Goal: Consume media (video, audio)

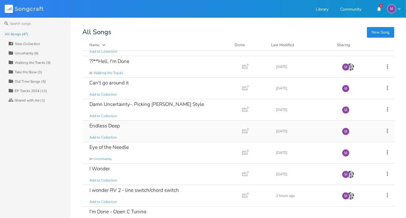
scroll to position [444, 0]
click at [149, 128] on div "Endless Deep Add to Collection" at bounding box center [160, 131] width 143 height 21
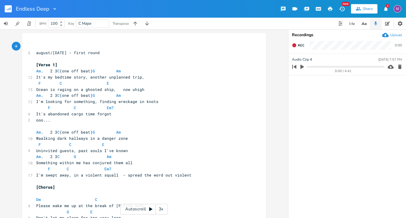
click at [300, 66] on icon "button" at bounding box center [301, 66] width 5 height 5
click at [309, 67] on progress at bounding box center [345, 67] width 77 height 2
click at [303, 66] on icon "button" at bounding box center [302, 67] width 4 height 4
click at [301, 67] on icon "button" at bounding box center [302, 67] width 4 height 4
click at [301, 62] on div "0:31 / 4:41" at bounding box center [337, 66] width 94 height 9
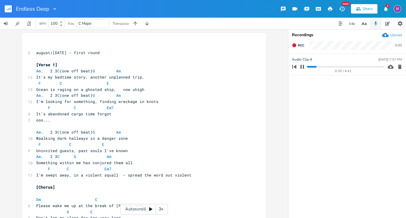
click at [303, 67] on icon "button" at bounding box center [302, 67] width 4 height 4
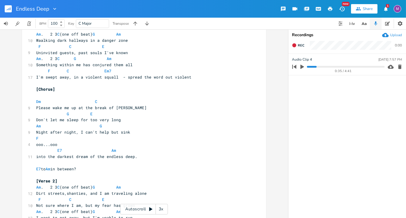
scroll to position [105, 0]
